Goal: Navigation & Orientation: Find specific page/section

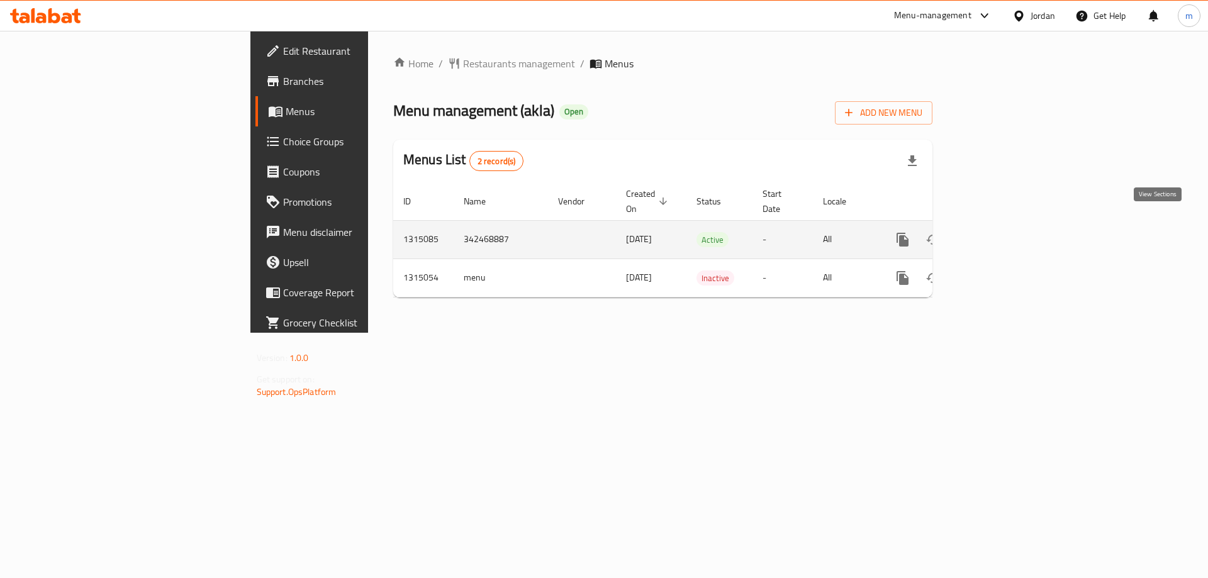
click at [1009, 227] on link "enhanced table" at bounding box center [994, 240] width 30 height 30
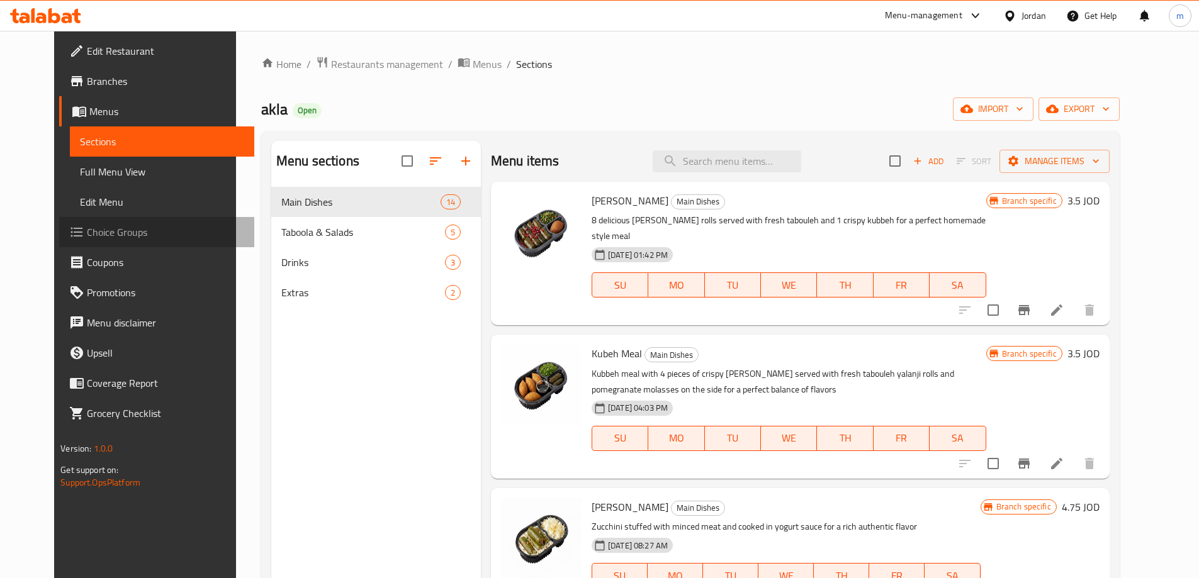
click at [87, 227] on span "Choice Groups" at bounding box center [165, 232] width 157 height 15
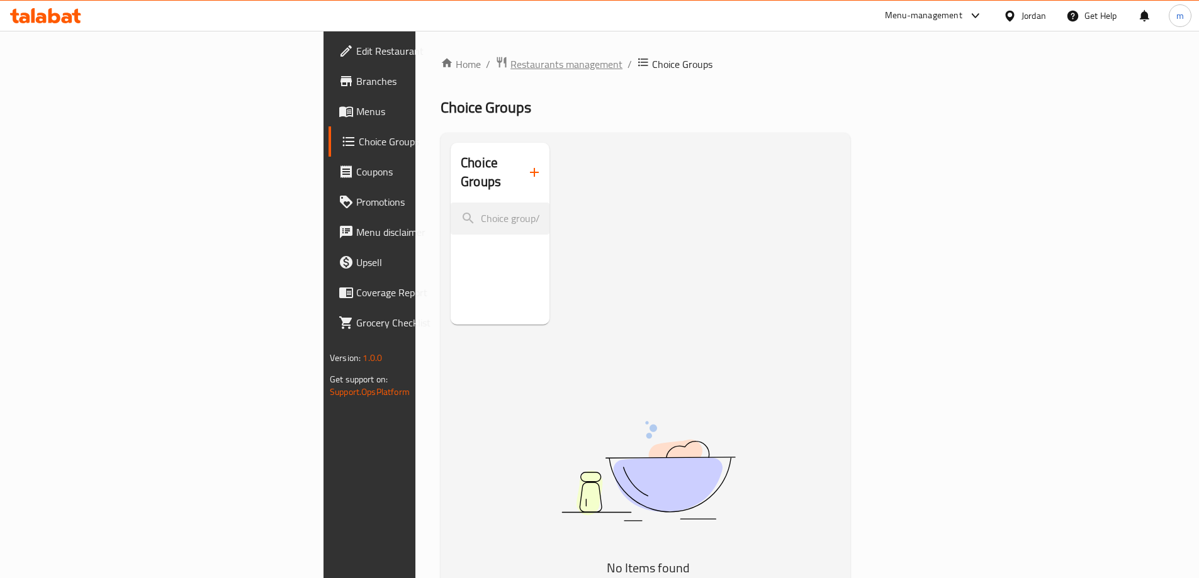
click at [510, 66] on span "Restaurants management" at bounding box center [566, 64] width 112 height 15
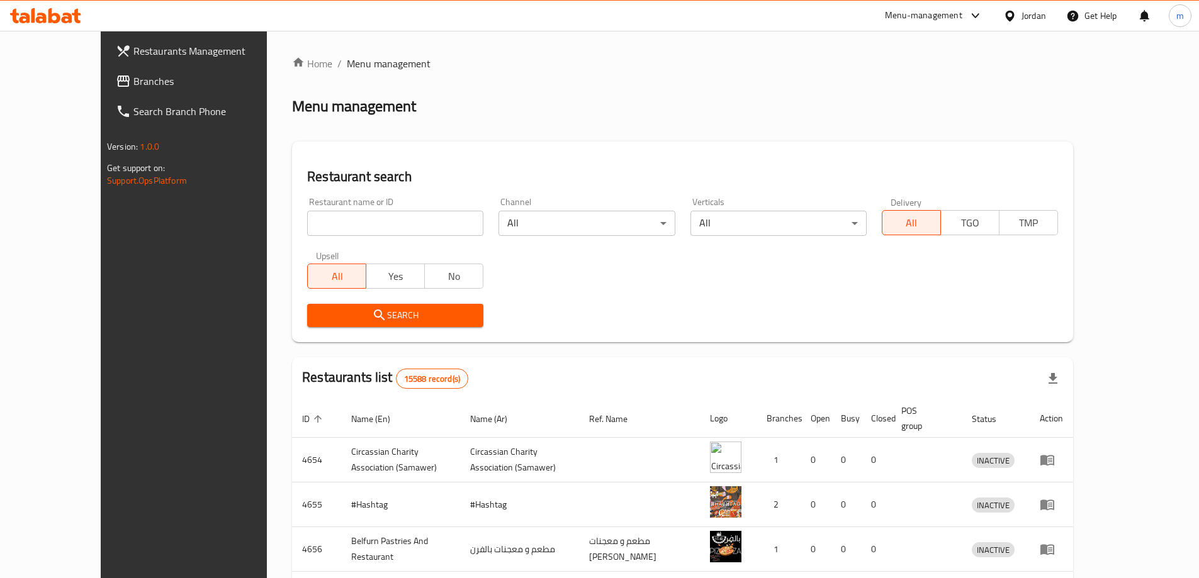
click at [101, 83] on div "Restaurants Management Branches Search Branch Phone Version: 1.0.0 Get support …" at bounding box center [599, 482] width 997 height 902
click at [133, 83] on span "Branches" at bounding box center [211, 81] width 157 height 15
